Goal: Information Seeking & Learning: Compare options

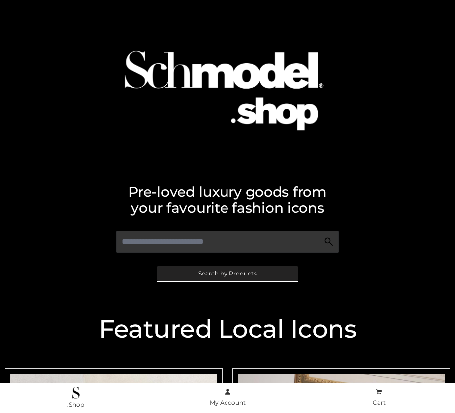
click at [227, 273] on span "Search by Products" at bounding box center [227, 273] width 59 height 6
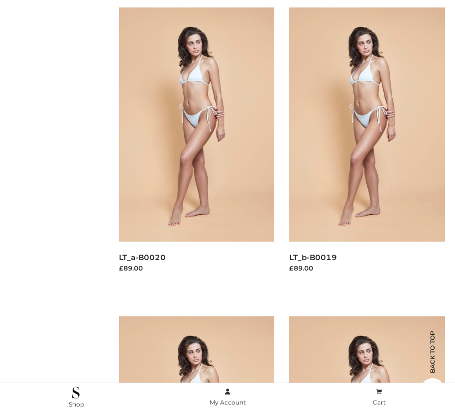
scroll to position [100, 0]
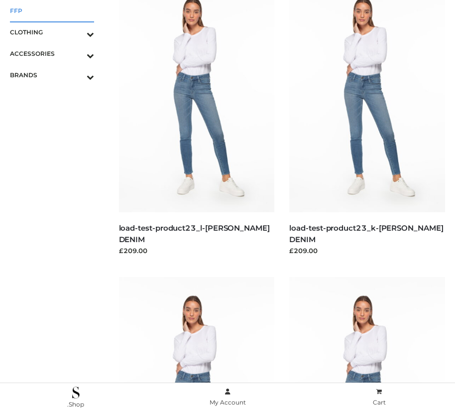
click at [52, 10] on span "FFP" at bounding box center [52, 10] width 84 height 11
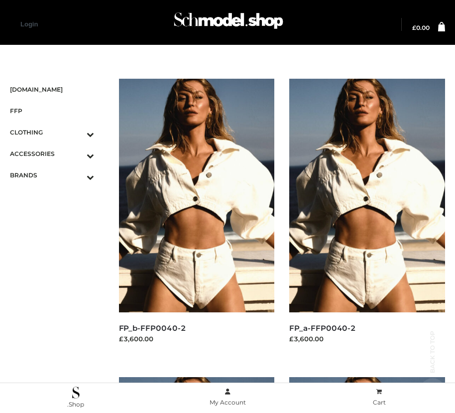
scroll to position [1138, 0]
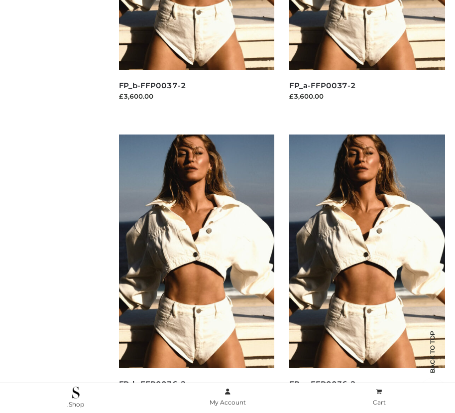
click at [196, 273] on img at bounding box center [197, 251] width 156 height 234
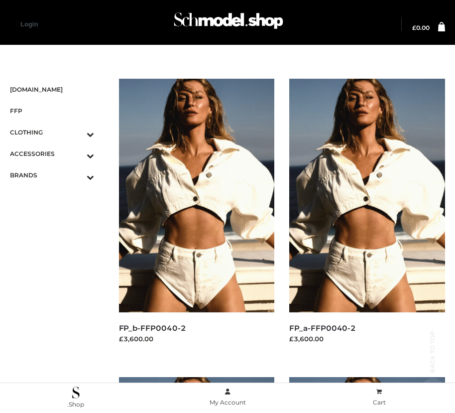
scroll to position [1437, 0]
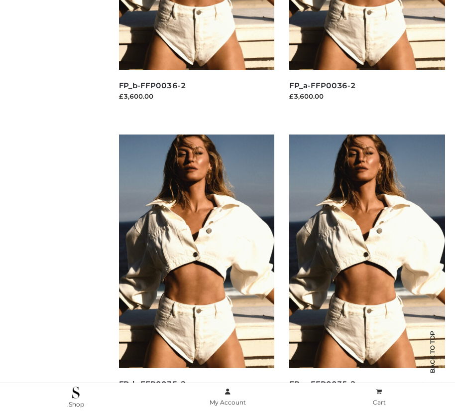
click at [367, 273] on img at bounding box center [367, 251] width 156 height 234
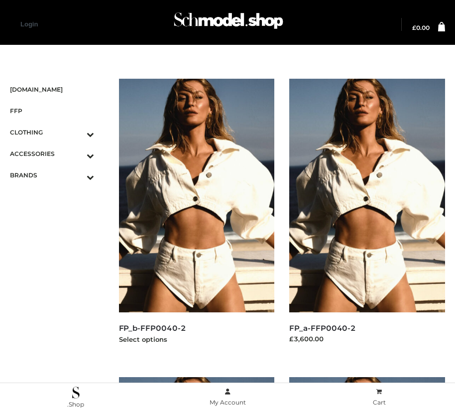
click at [196, 218] on img at bounding box center [197, 196] width 156 height 234
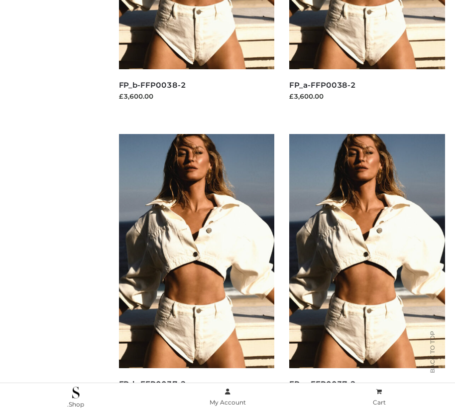
click at [196, 273] on img at bounding box center [197, 251] width 156 height 234
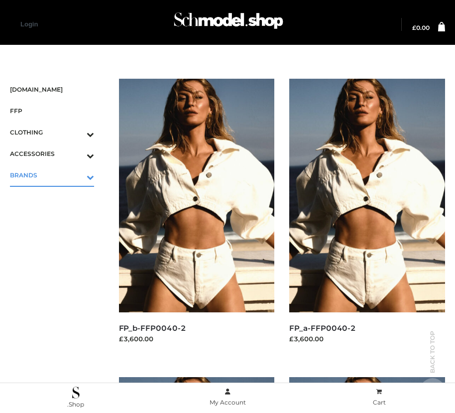
click at [76, 175] on icon "Toggle Submenu" at bounding box center [39, 176] width 112 height 11
click at [57, 196] on span "OPP SWIMWEAR" at bounding box center [57, 196] width 74 height 11
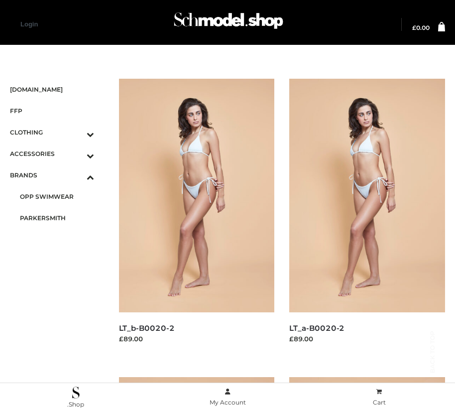
scroll to position [840, 0]
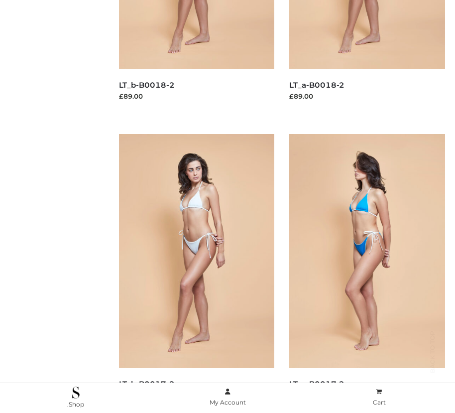
click at [367, 273] on img at bounding box center [367, 251] width 156 height 234
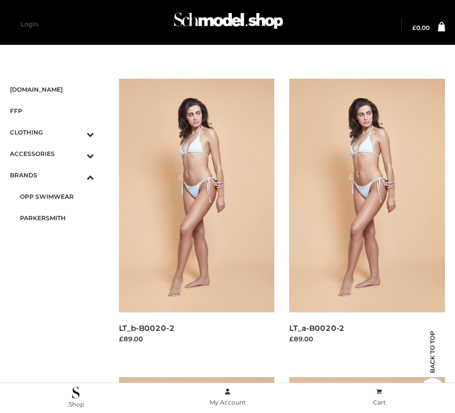
scroll to position [1437, 0]
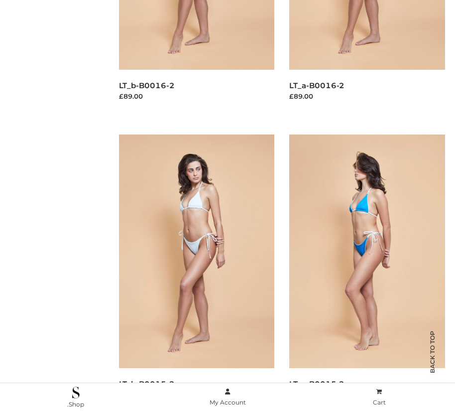
click at [367, 273] on img at bounding box center [367, 251] width 156 height 234
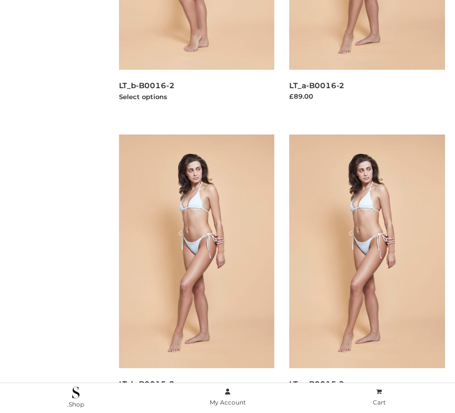
scroll to position [1138, 0]
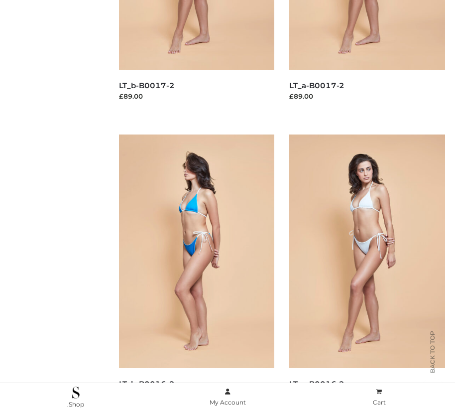
click at [196, 273] on img at bounding box center [197, 251] width 156 height 234
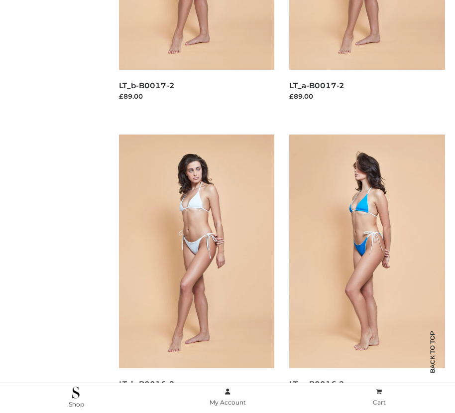
click at [367, 273] on img at bounding box center [367, 251] width 156 height 234
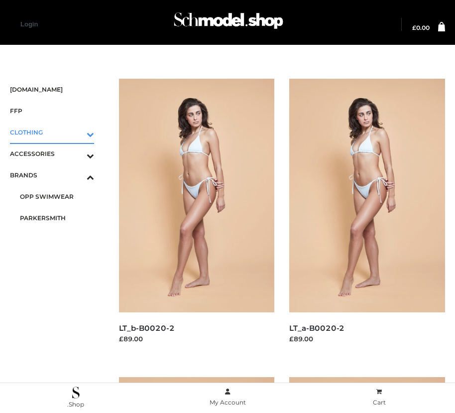
click at [76, 132] on icon "Toggle Submenu" at bounding box center [39, 134] width 112 height 11
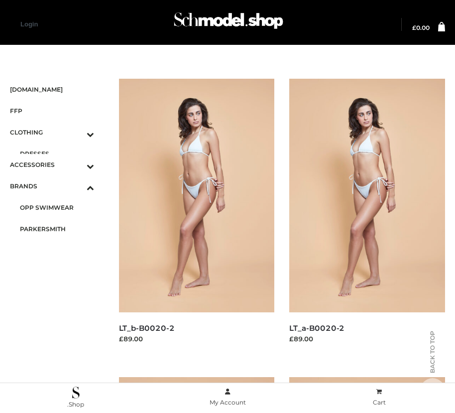
click at [57, 153] on span "DRESSES" at bounding box center [57, 153] width 74 height 11
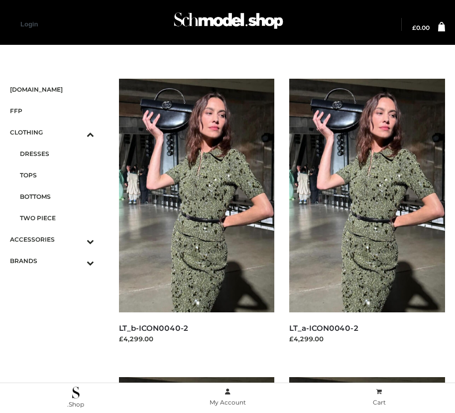
scroll to position [541, 0]
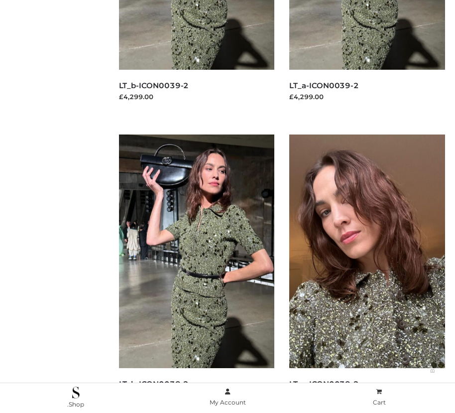
click at [367, 273] on img at bounding box center [367, 251] width 156 height 234
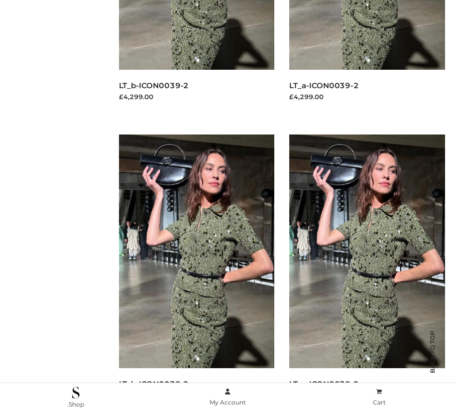
scroll to position [1437, 0]
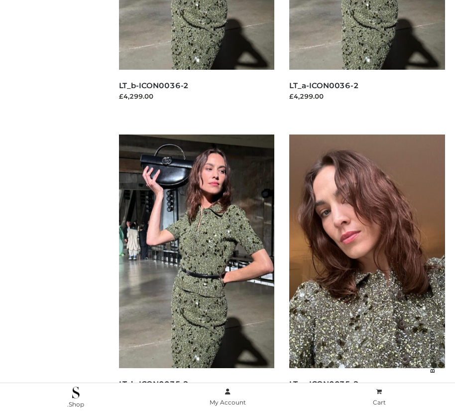
click at [367, 273] on img at bounding box center [367, 251] width 156 height 234
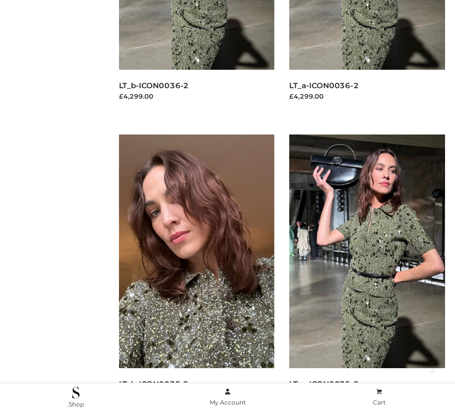
click at [196, 273] on img at bounding box center [197, 251] width 156 height 234
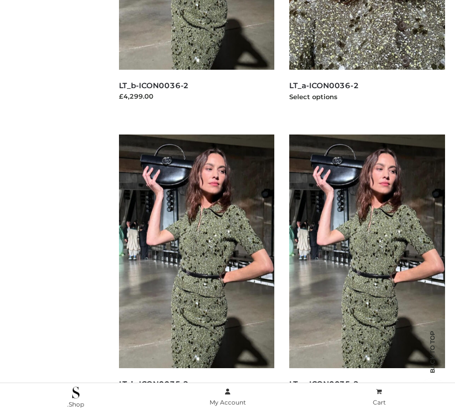
scroll to position [1138, 0]
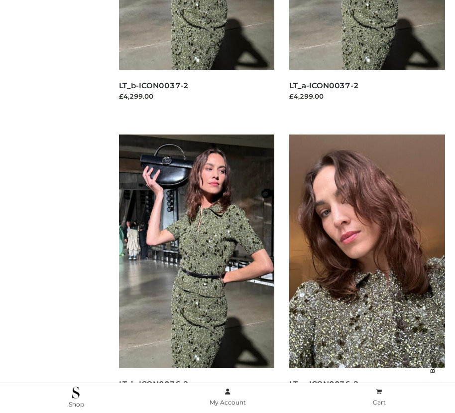
click at [367, 273] on img at bounding box center [367, 251] width 156 height 234
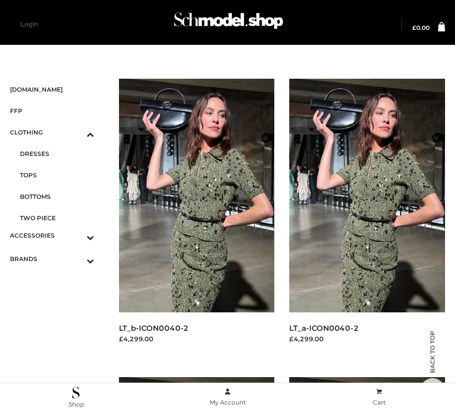
click at [57, 251] on span "BAGS" at bounding box center [57, 256] width 74 height 11
